Goal: Information Seeking & Learning: Check status

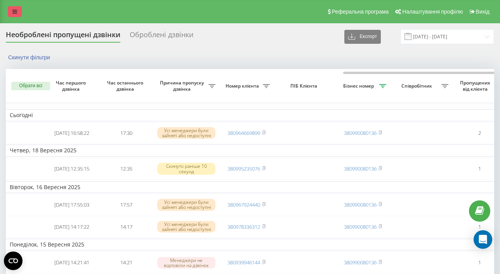
scroll to position [0, 207]
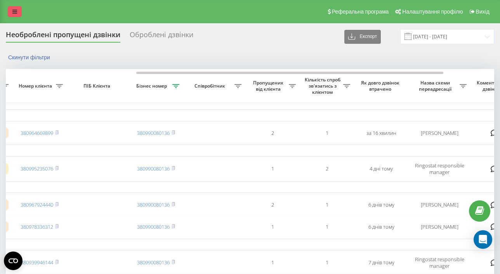
click at [19, 11] on link at bounding box center [15, 11] width 14 height 11
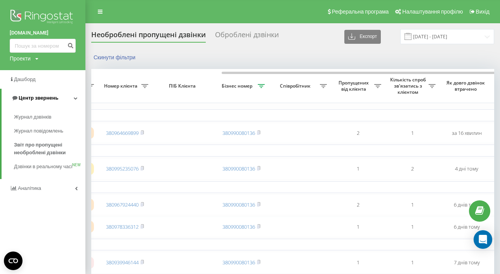
click at [25, 99] on span "Центр звернень" at bounding box center [39, 98] width 40 height 6
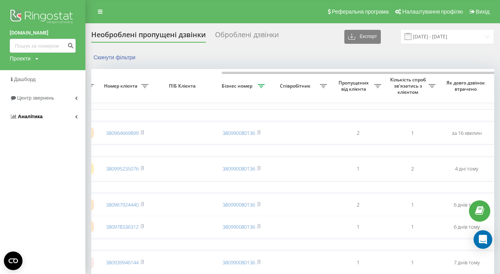
click at [31, 122] on link "Аналiтика" at bounding box center [42, 116] width 85 height 19
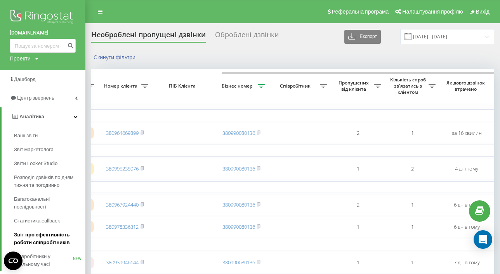
click at [33, 240] on span "Звіт про ефективність роботи співробітників" at bounding box center [48, 239] width 68 height 16
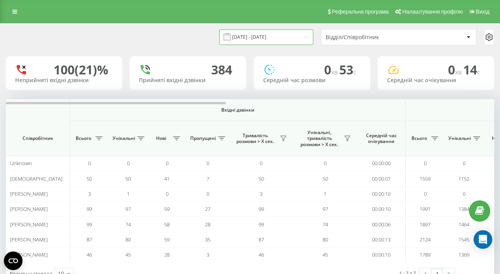
click at [247, 42] on input "[DATE] - [DATE]" at bounding box center [266, 36] width 94 height 15
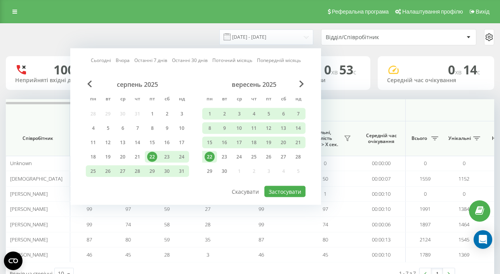
click at [210, 159] on div "22" at bounding box center [209, 157] width 10 height 10
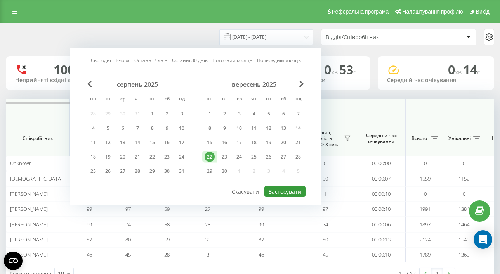
click at [272, 195] on button "Застосувати" at bounding box center [284, 191] width 41 height 11
type input "[DATE] - [DATE]"
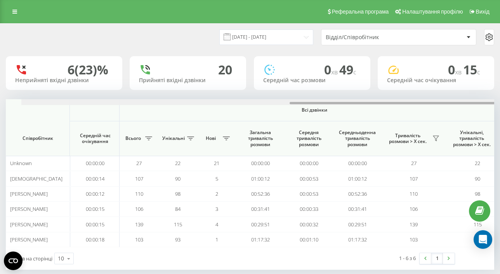
scroll to position [0, 594]
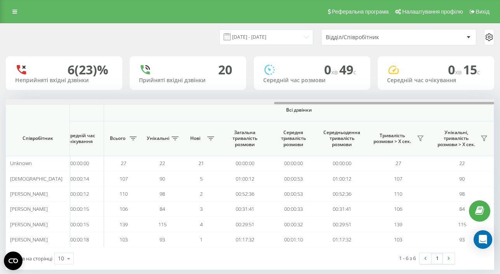
drag, startPoint x: 213, startPoint y: 103, endPoint x: 521, endPoint y: 100, distance: 308.5
click at [499, 100] on html "[DOMAIN_NAME] Проекти [DOMAIN_NAME] Дашборд Центр звернень Аналiтика Ваші звіти…" at bounding box center [250, 137] width 500 height 274
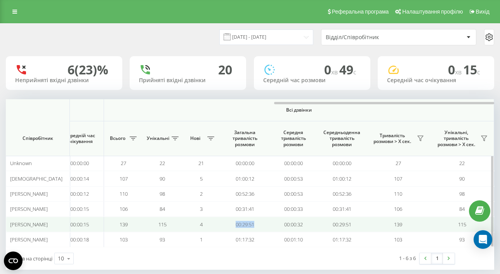
drag, startPoint x: 231, startPoint y: 223, endPoint x: 265, endPoint y: 222, distance: 33.8
click at [265, 222] on td "00:29:51" at bounding box center [244, 224] width 48 height 15
copy td "00:29:51"
